Goal: Find specific page/section: Find specific page/section

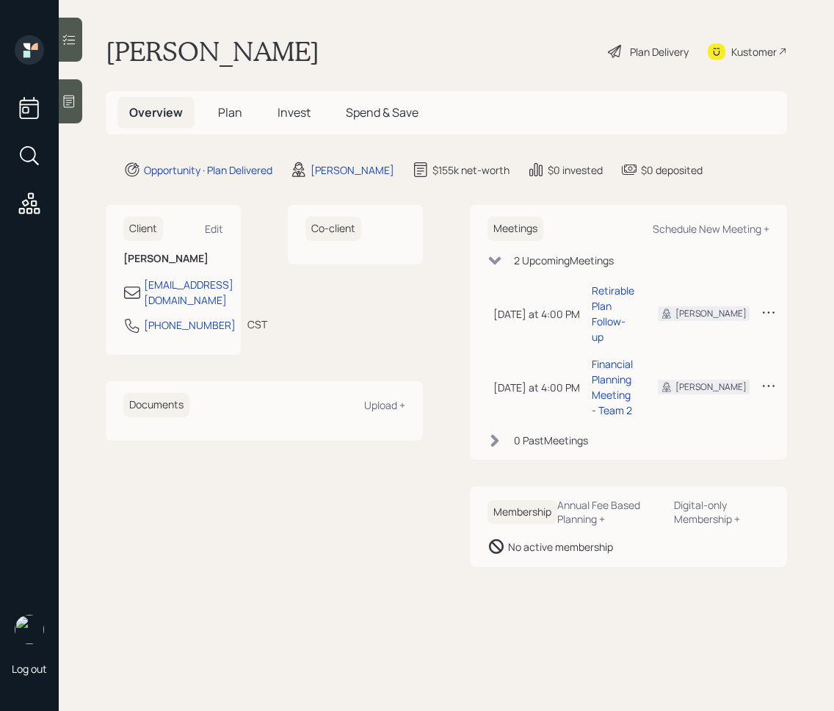
click at [236, 119] on span "Plan" at bounding box center [230, 112] width 24 height 16
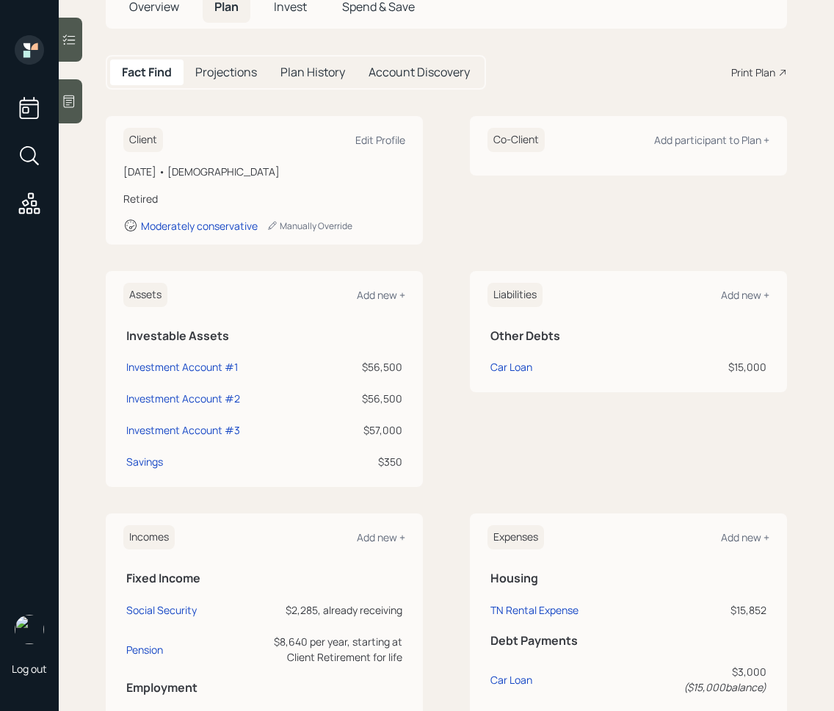
scroll to position [106, 0]
